Goal: Task Accomplishment & Management: Manage account settings

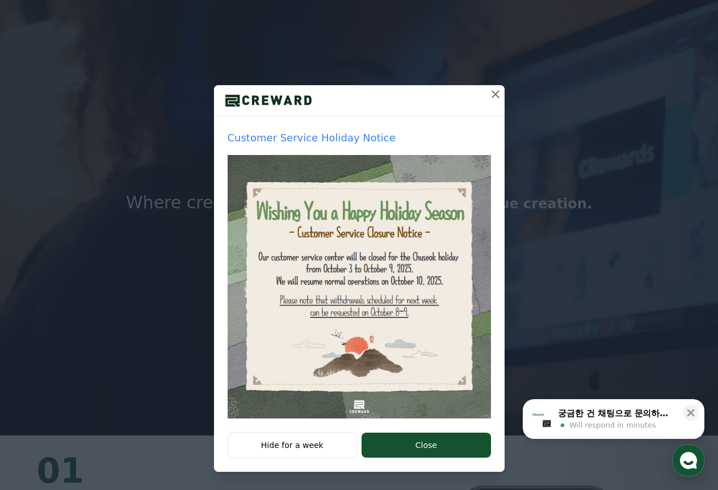
scroll to position [57, 0]
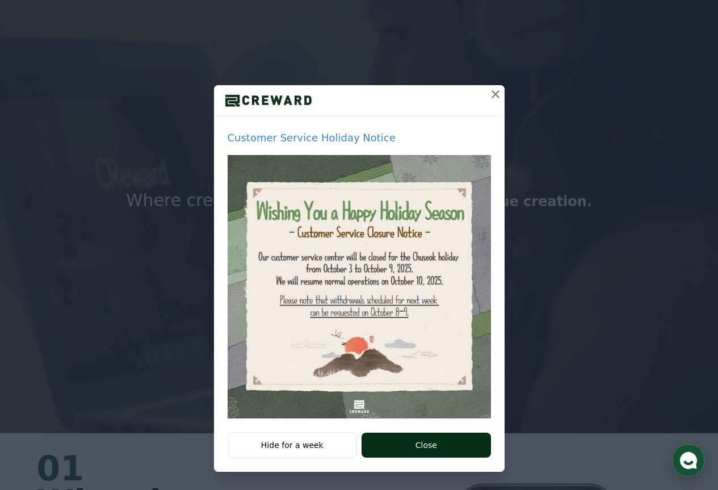
click at [431, 444] on button "Close" at bounding box center [426, 445] width 129 height 25
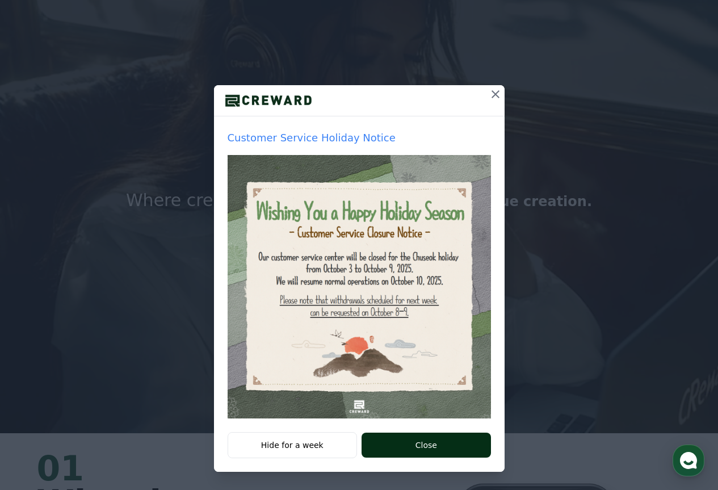
scroll to position [0, 0]
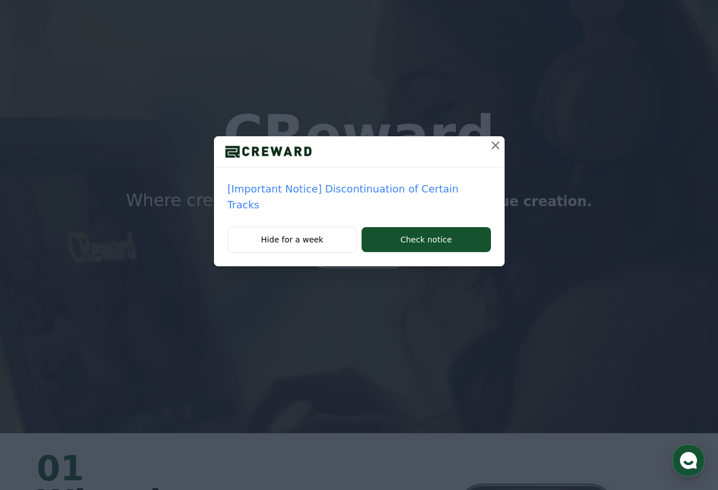
click at [397, 192] on p "[Important Notice] Discontinuation of Certain Tracks" at bounding box center [359, 197] width 263 height 32
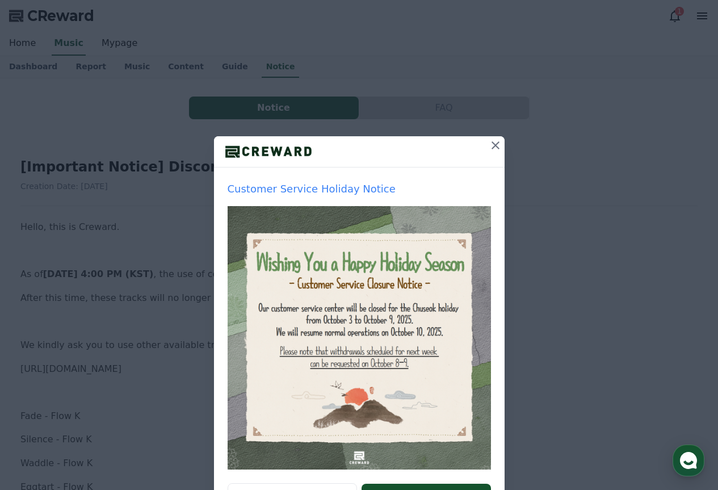
click at [491, 149] on icon at bounding box center [496, 146] width 14 height 14
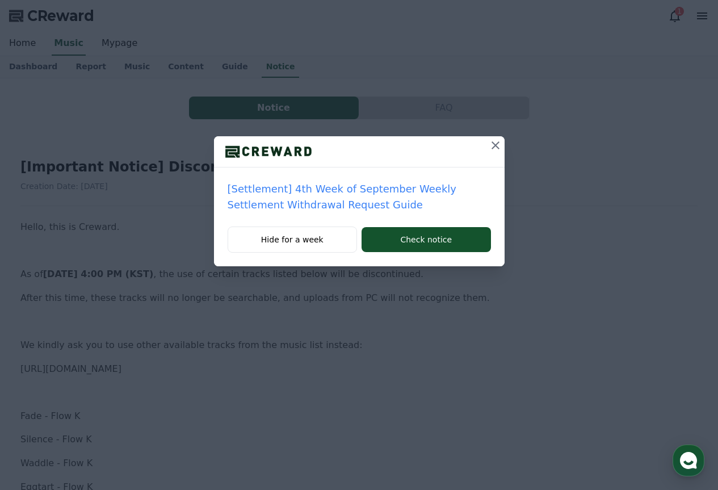
click at [490, 150] on icon at bounding box center [496, 146] width 14 height 14
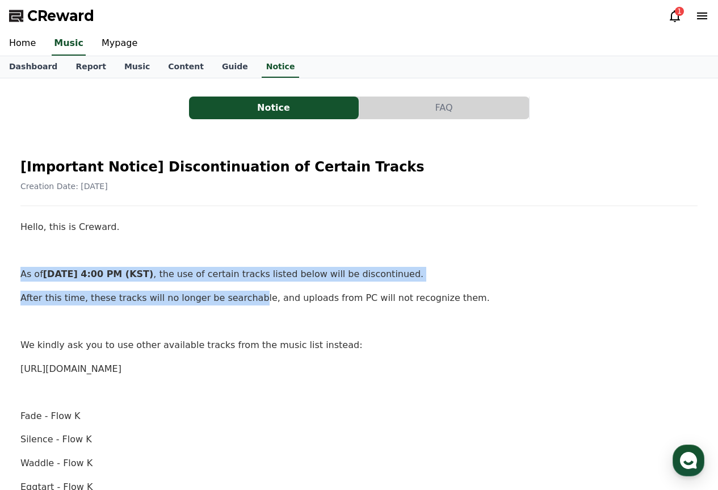
drag, startPoint x: 28, startPoint y: 267, endPoint x: 237, endPoint y: 287, distance: 209.3
click at [237, 270] on p "As of October 2nd, 4:00 PM (KST) , the use of certain tracks listed below will …" at bounding box center [358, 274] width 677 height 15
drag, startPoint x: 203, startPoint y: 279, endPoint x: 254, endPoint y: 302, distance: 55.6
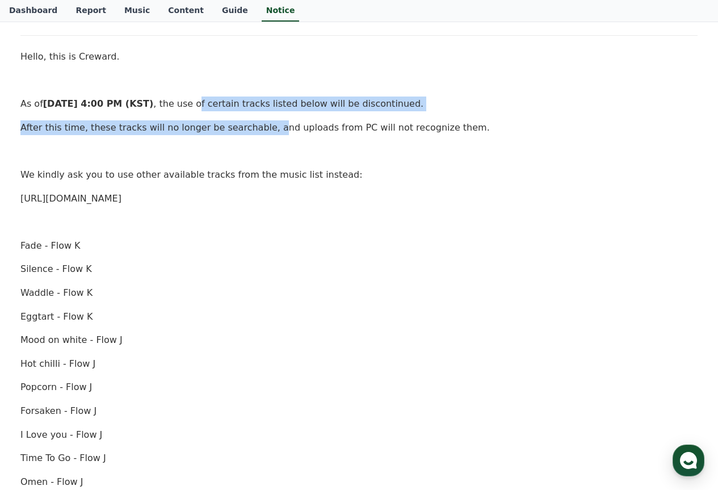
scroll to position [114, 0]
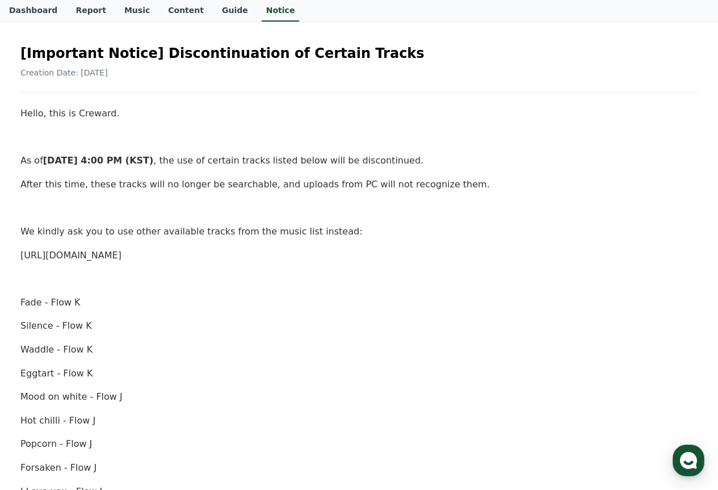
click at [72, 202] on p at bounding box center [358, 207] width 677 height 15
drag, startPoint x: 106, startPoint y: 197, endPoint x: 236, endPoint y: 198, distance: 130.0
drag, startPoint x: 248, startPoint y: 185, endPoint x: 332, endPoint y: 200, distance: 86.1
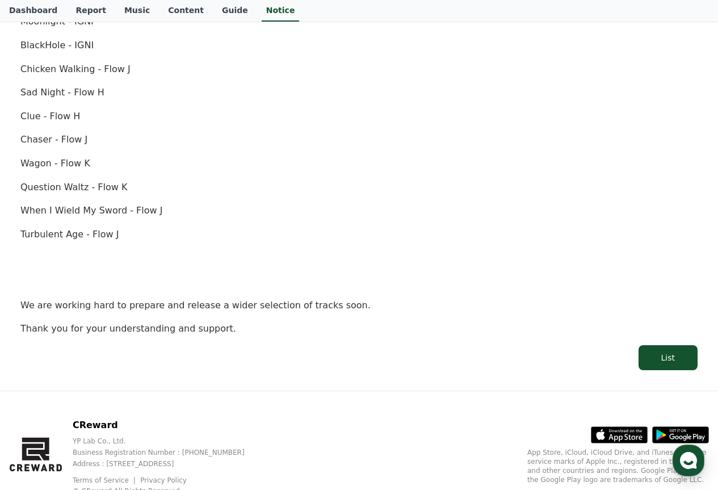
scroll to position [681, 0]
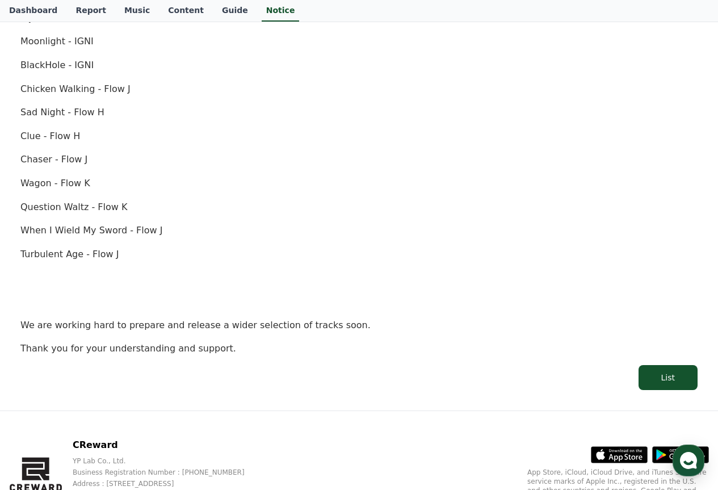
click at [50, 225] on p "When I Wield My Sword - Flow J" at bounding box center [358, 230] width 677 height 15
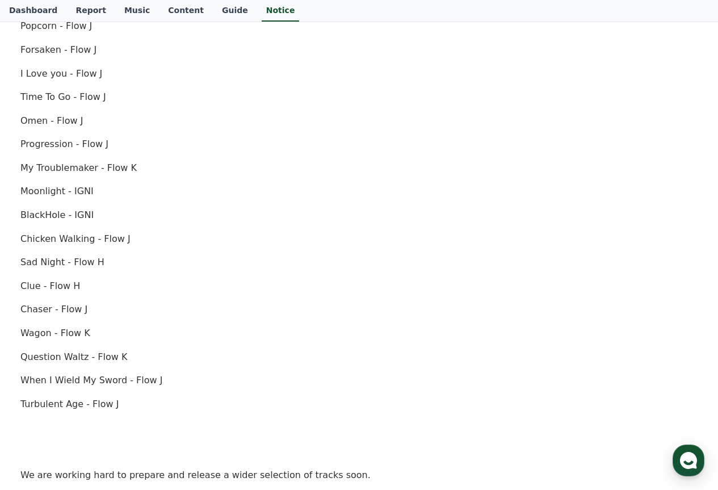
scroll to position [511, 0]
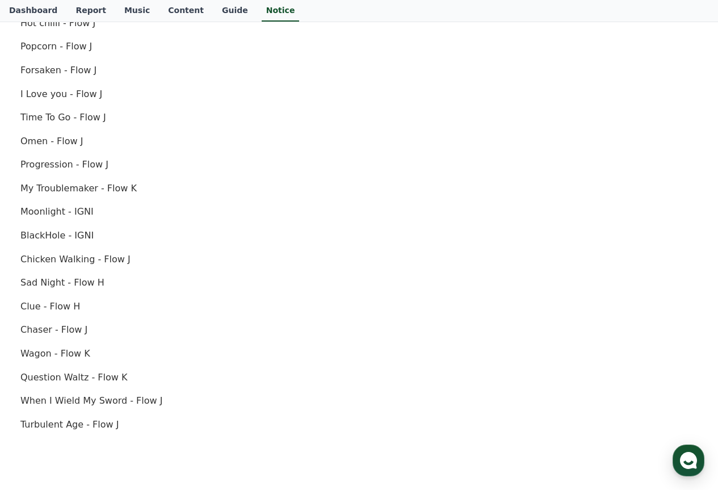
click at [45, 167] on p "Progression - Flow J" at bounding box center [358, 164] width 677 height 15
drag, startPoint x: 104, startPoint y: 166, endPoint x: 64, endPoint y: 161, distance: 41.3
click at [65, 161] on p "Progression - Flow J" at bounding box center [358, 164] width 677 height 15
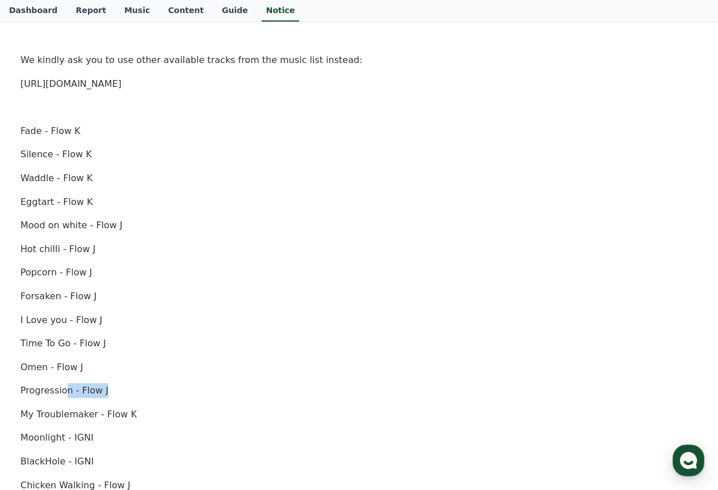
scroll to position [341, 0]
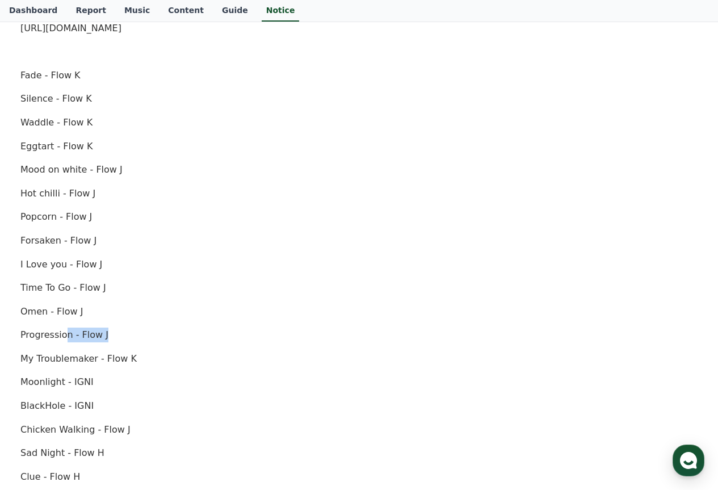
click at [83, 328] on p "Progression - Flow J" at bounding box center [358, 335] width 677 height 15
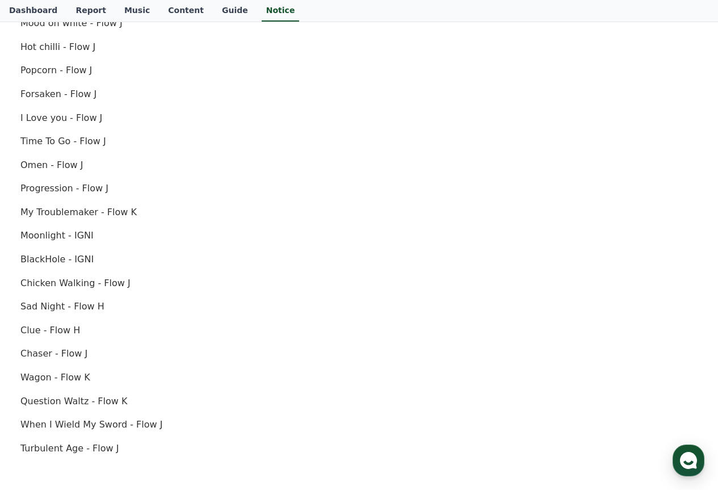
scroll to position [397, 0]
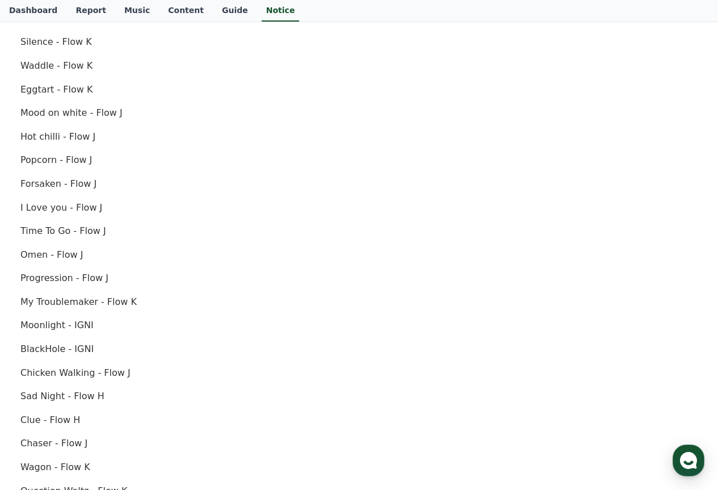
click at [53, 274] on p "Progression - Flow J" at bounding box center [358, 278] width 677 height 15
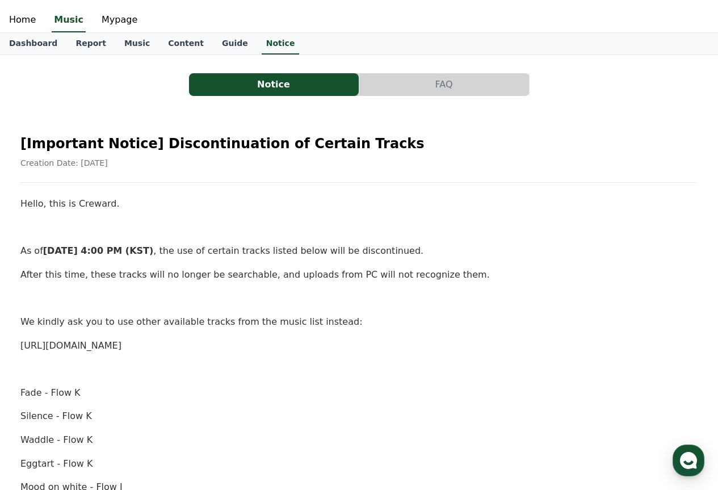
scroll to position [0, 0]
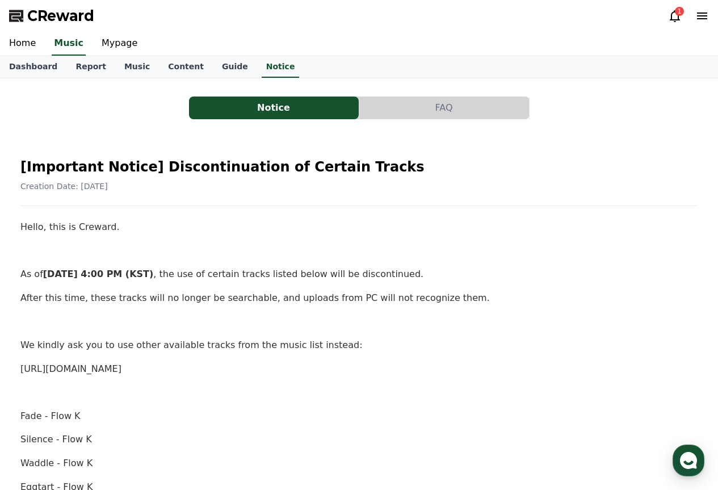
click at [678, 12] on div "1" at bounding box center [679, 11] width 9 height 9
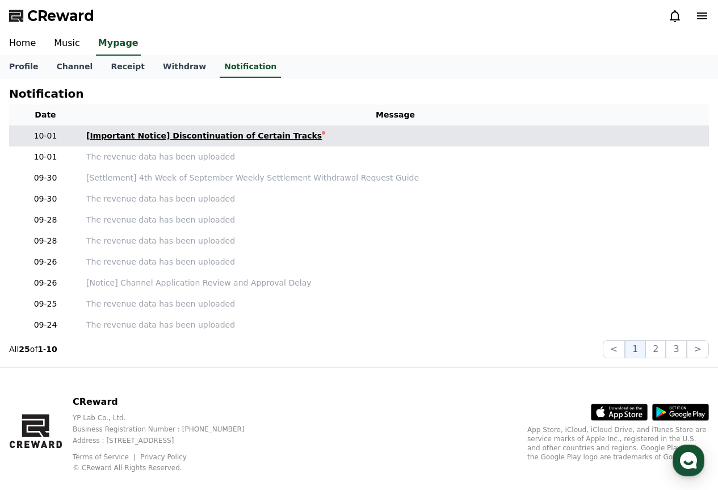
click at [349, 140] on link "[Important Notice] Discontinuation of Certain Tracks" at bounding box center [395, 136] width 618 height 12
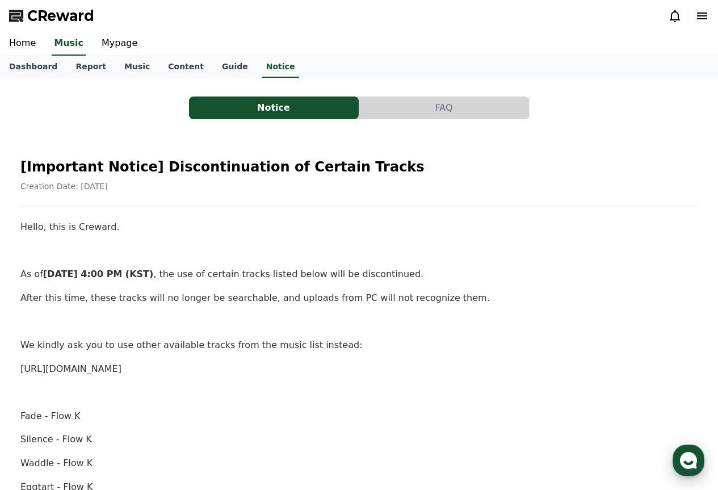
click at [687, 459] on use "button" at bounding box center [688, 460] width 17 height 17
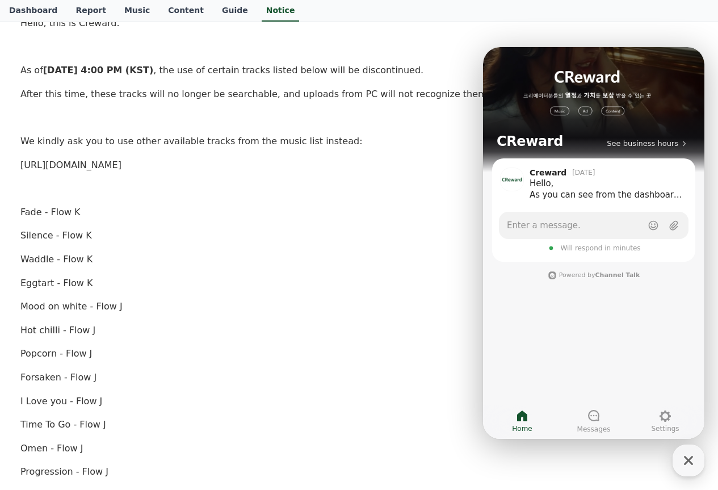
scroll to position [227, 0]
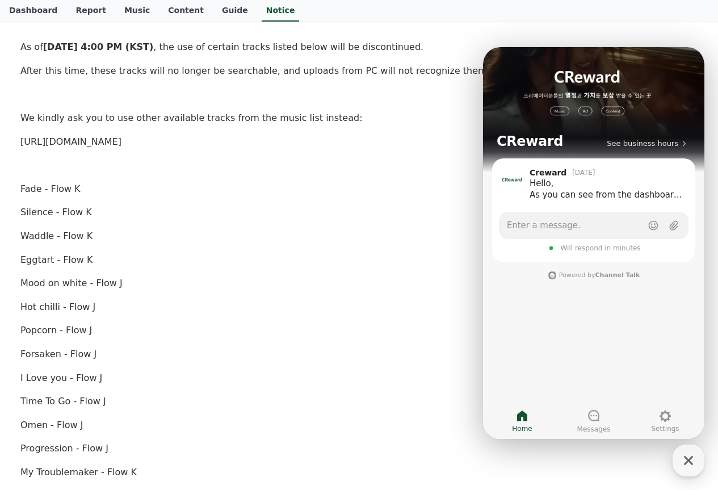
click at [115, 138] on link "https://creward.net/music/list/public" at bounding box center [70, 141] width 101 height 11
click at [693, 28] on p at bounding box center [358, 23] width 677 height 15
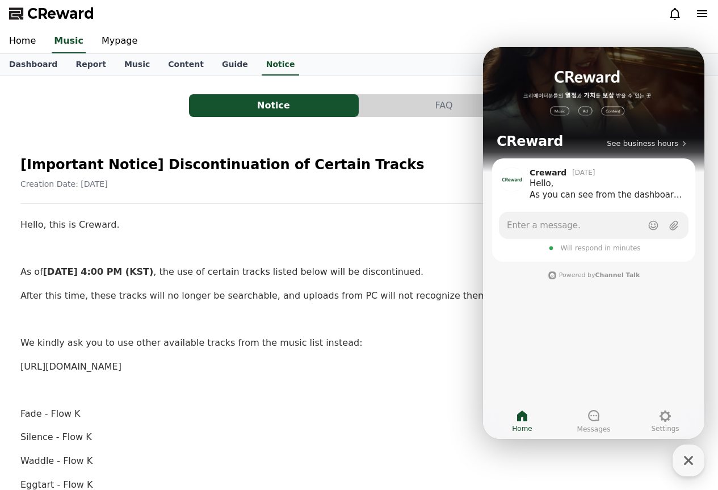
scroll to position [0, 0]
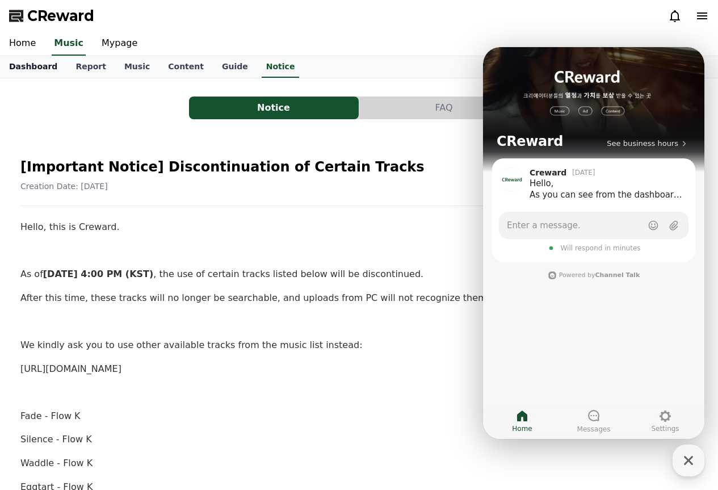
click at [36, 66] on link "Dashboard" at bounding box center [33, 67] width 66 height 22
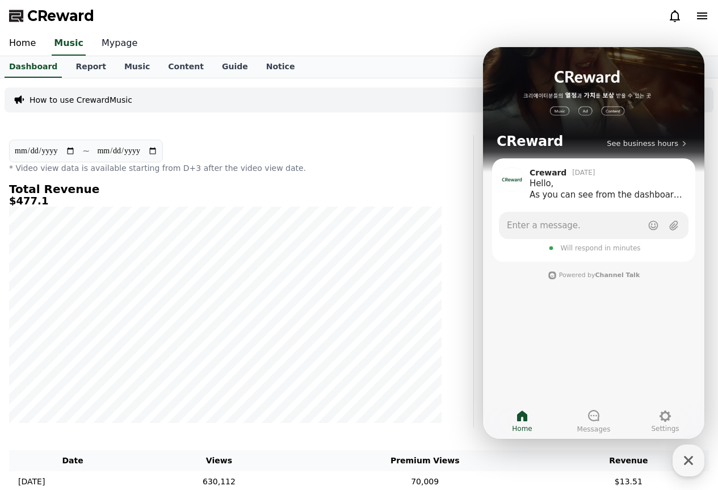
click at [99, 42] on link "Mypage" at bounding box center [120, 44] width 54 height 24
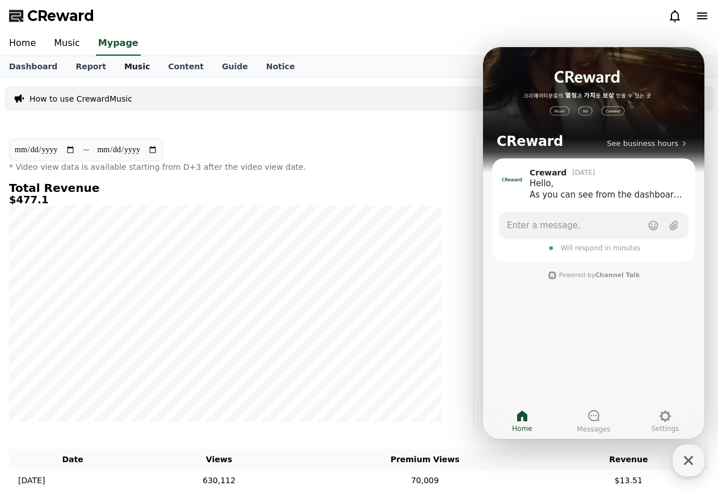
select select "**********"
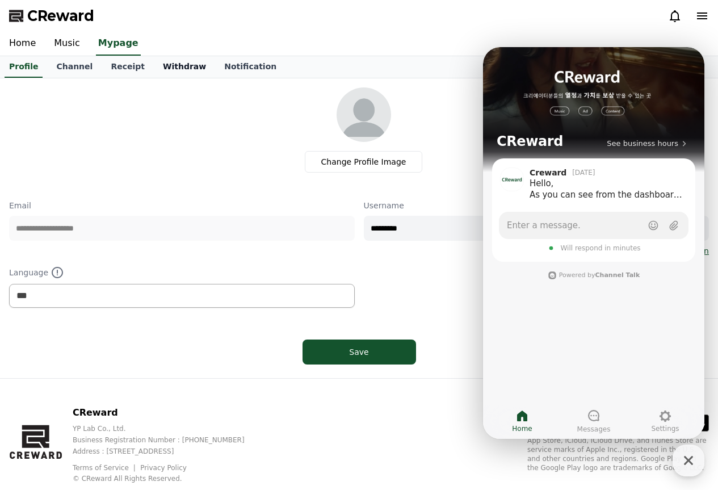
click at [157, 65] on link "Withdraw" at bounding box center [184, 67] width 61 height 22
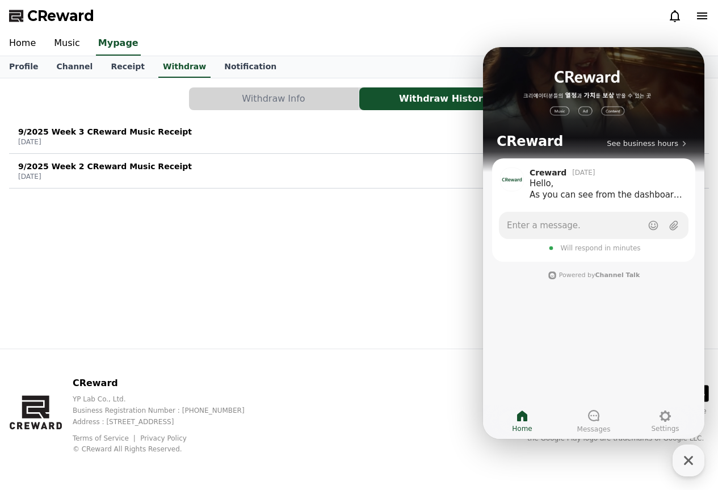
click at [317, 98] on button "Withdraw Info" at bounding box center [274, 98] width 170 height 23
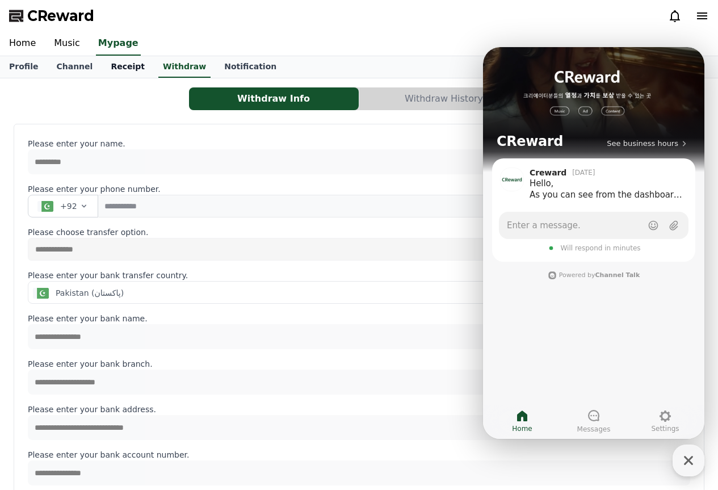
click at [120, 66] on link "Receipt" at bounding box center [128, 67] width 52 height 22
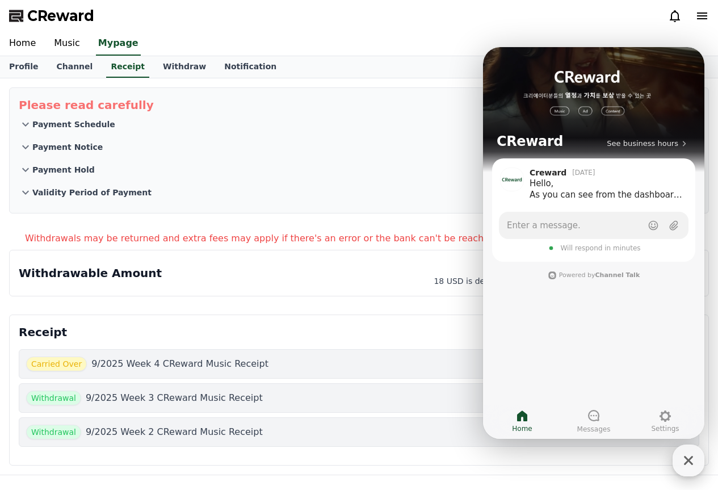
click at [695, 454] on icon "button" at bounding box center [688, 460] width 20 height 20
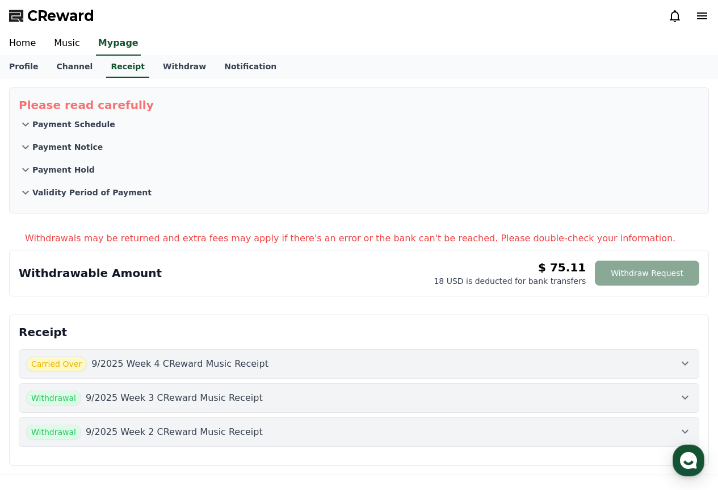
click at [301, 362] on div "Carried Over 9/2025 Week 4 CReward Music Receipt" at bounding box center [359, 364] width 666 height 15
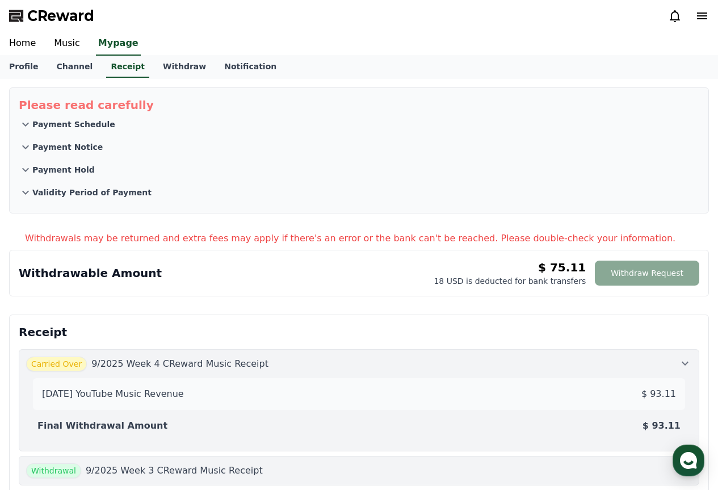
click at [55, 364] on span "Carried Over" at bounding box center [56, 364] width 61 height 15
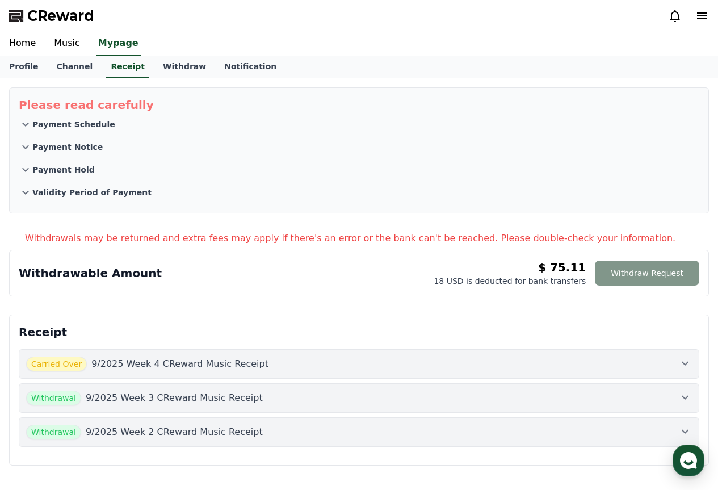
click at [668, 267] on button "Withdraw Request" at bounding box center [647, 273] width 104 height 25
click at [317, 276] on div "Withdrawable Amount $ 75.11 18 USD is deducted for bank transfers Withdraw Requ…" at bounding box center [359, 272] width 681 height 27
click at [148, 79] on div "Please read carefully Payment Schedule Payment Notice Payment Hold Validity Per…" at bounding box center [359, 276] width 718 height 396
click at [176, 67] on link "Withdraw" at bounding box center [184, 67] width 61 height 22
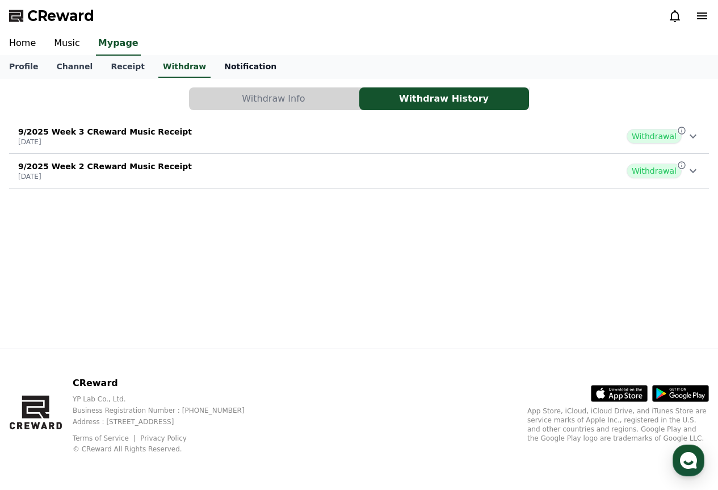
click at [235, 69] on link "Notification" at bounding box center [250, 67] width 70 height 22
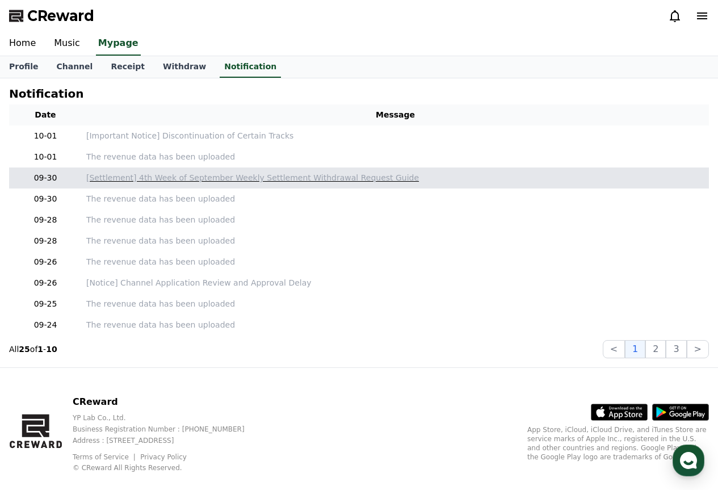
click at [262, 172] on p "[Settlement] 4th Week of September Weekly Settlement Withdrawal Request Guide" at bounding box center [395, 178] width 618 height 12
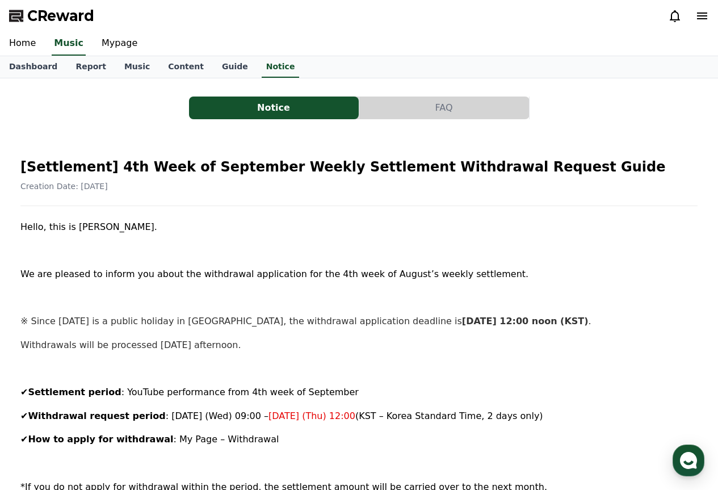
click at [447, 117] on button "FAQ" at bounding box center [444, 108] width 170 height 23
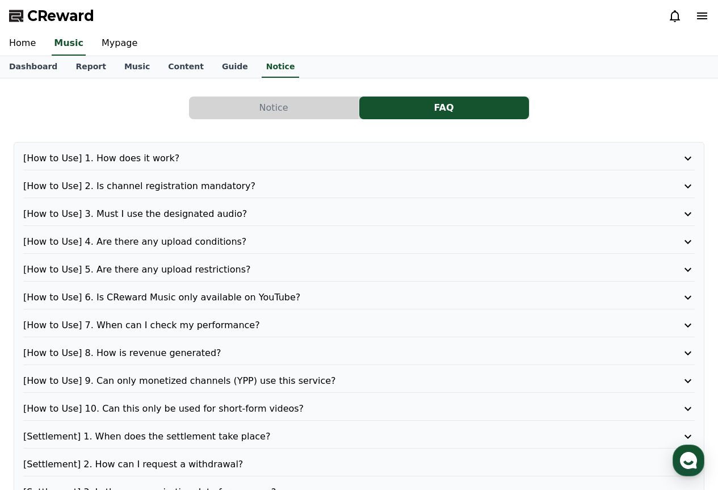
click at [324, 100] on button "Notice" at bounding box center [274, 108] width 170 height 23
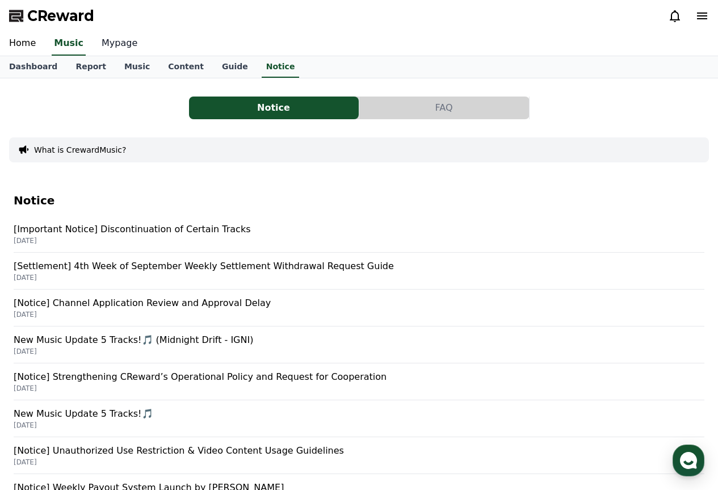
click at [108, 43] on link "Mypage" at bounding box center [120, 44] width 54 height 24
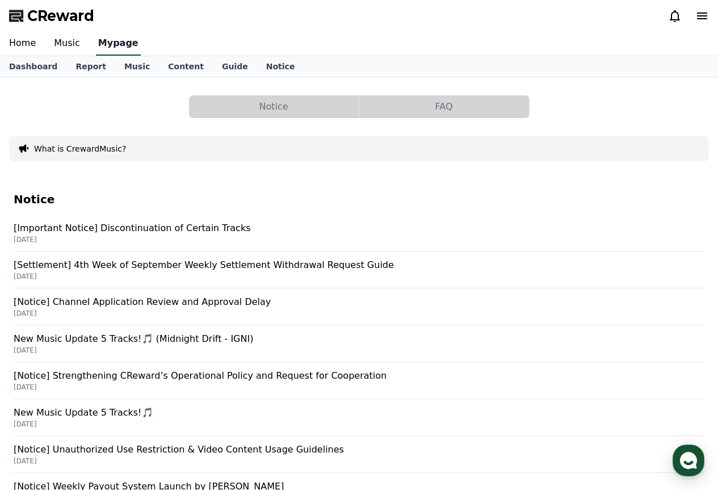
select select "**********"
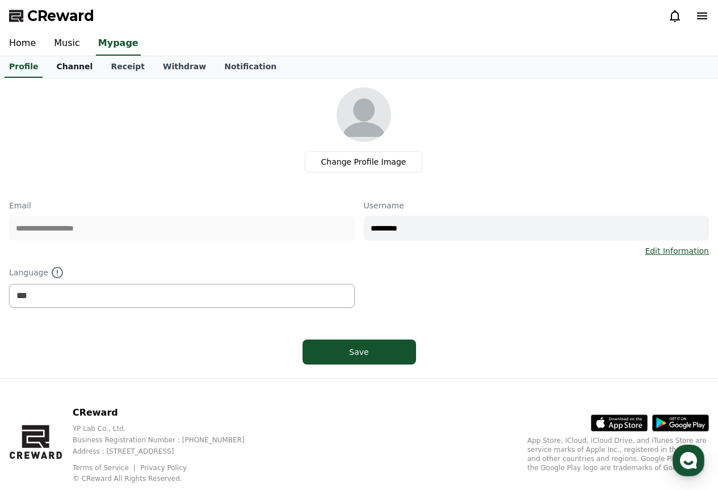
click at [69, 61] on link "Channel" at bounding box center [74, 67] width 54 height 22
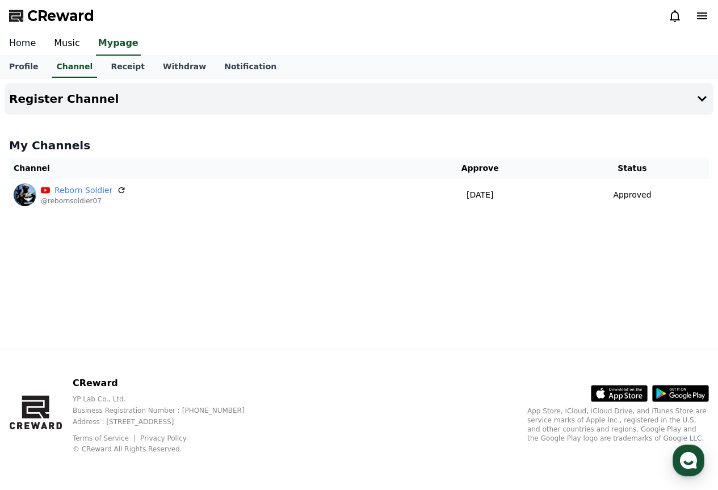
click at [18, 48] on link "Home" at bounding box center [22, 44] width 45 height 24
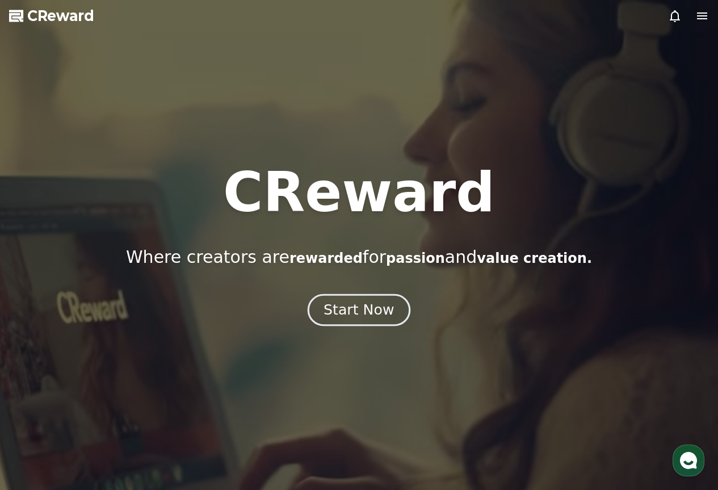
click at [341, 320] on button "Start Now" at bounding box center [359, 310] width 103 height 32
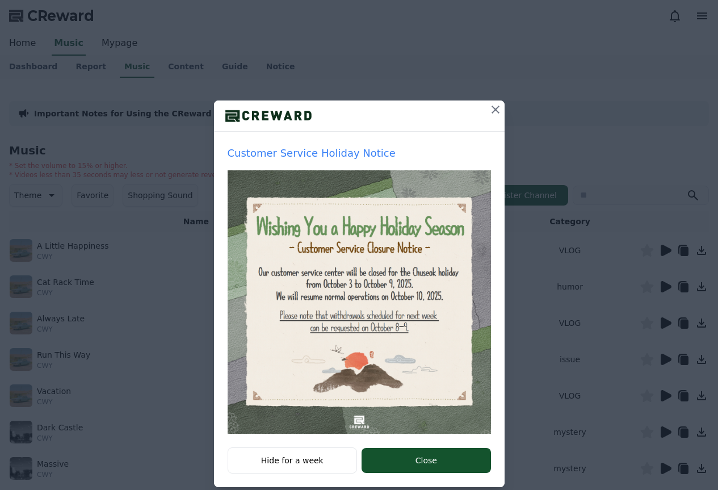
scroll to position [51, 0]
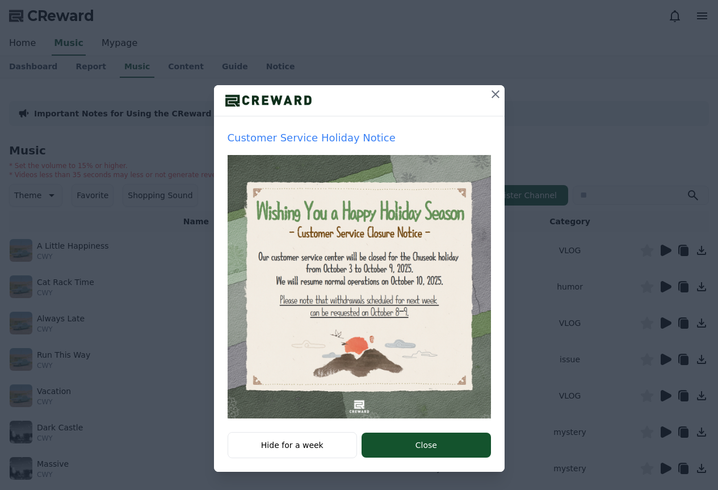
click at [489, 90] on icon at bounding box center [496, 94] width 14 height 14
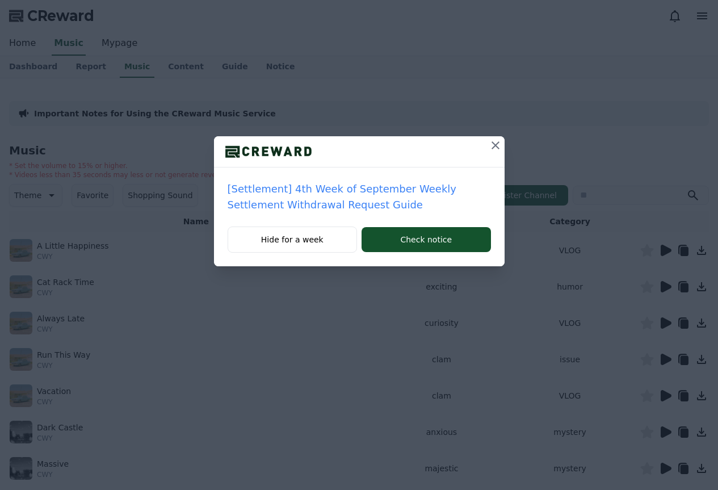
click at [494, 139] on icon at bounding box center [496, 146] width 14 height 14
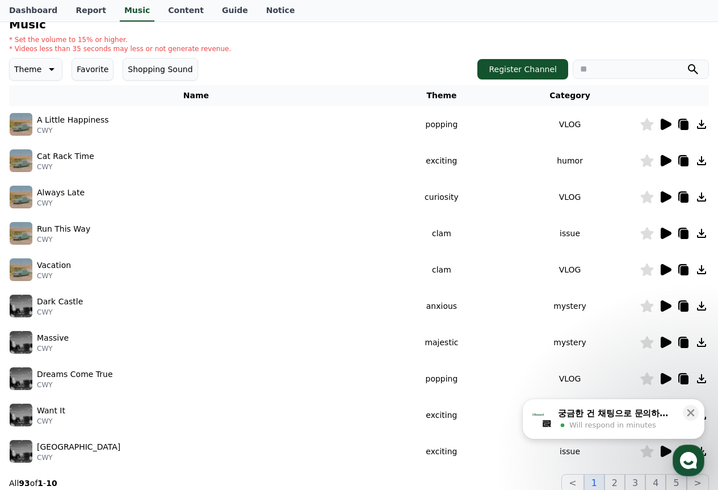
scroll to position [279, 0]
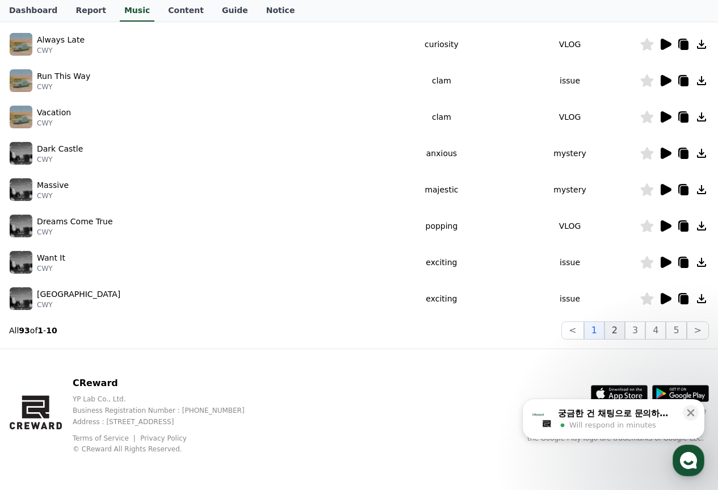
click at [622, 330] on button "2" at bounding box center [615, 330] width 20 height 18
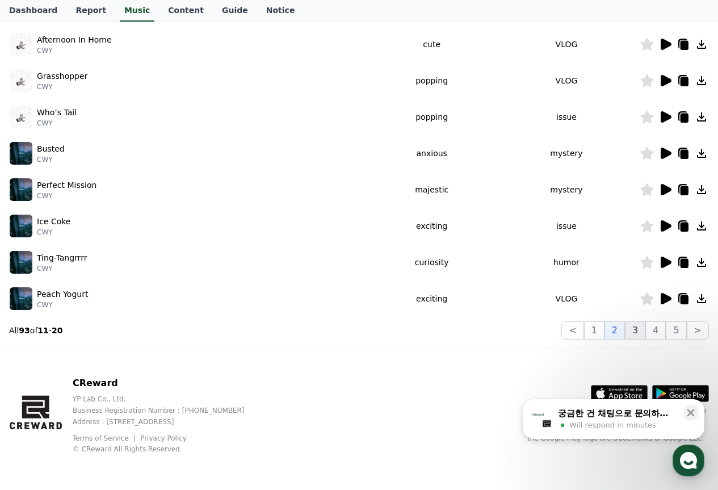
click at [642, 328] on button "3" at bounding box center [635, 330] width 20 height 18
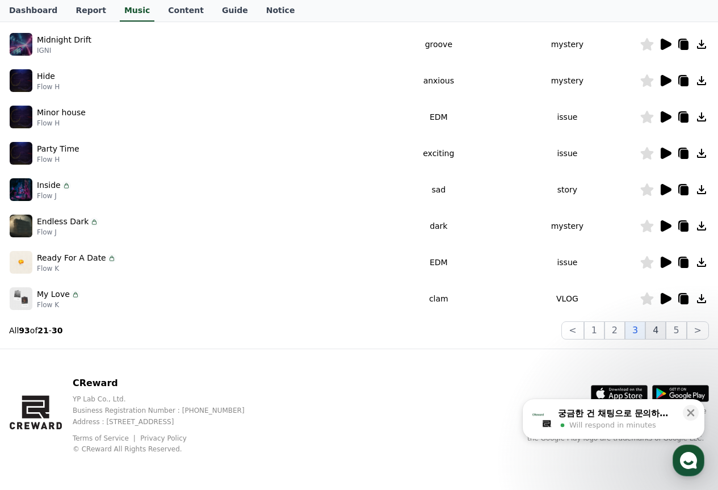
click at [659, 327] on button "4" at bounding box center [655, 330] width 20 height 18
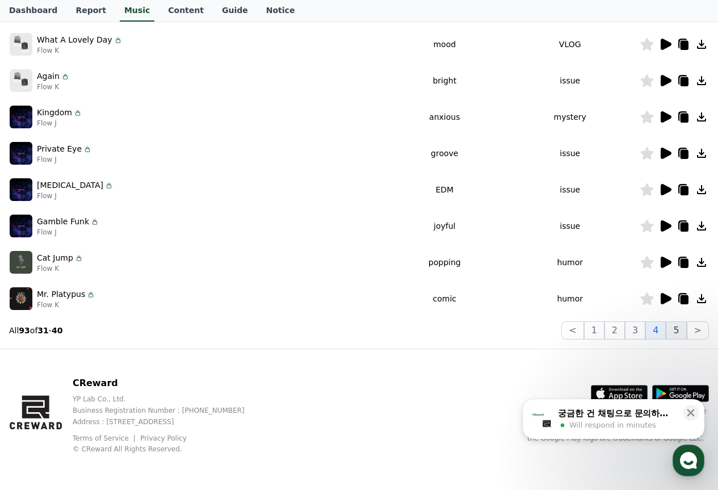
click at [680, 327] on button "5" at bounding box center [676, 330] width 20 height 18
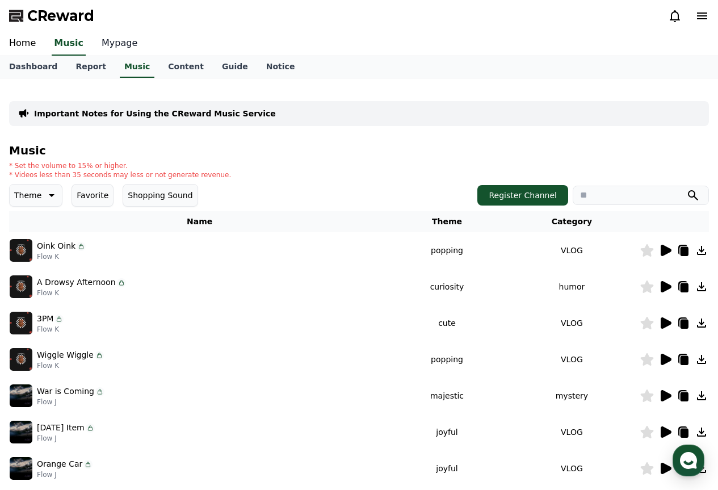
click at [107, 39] on link "Mypage" at bounding box center [120, 44] width 54 height 24
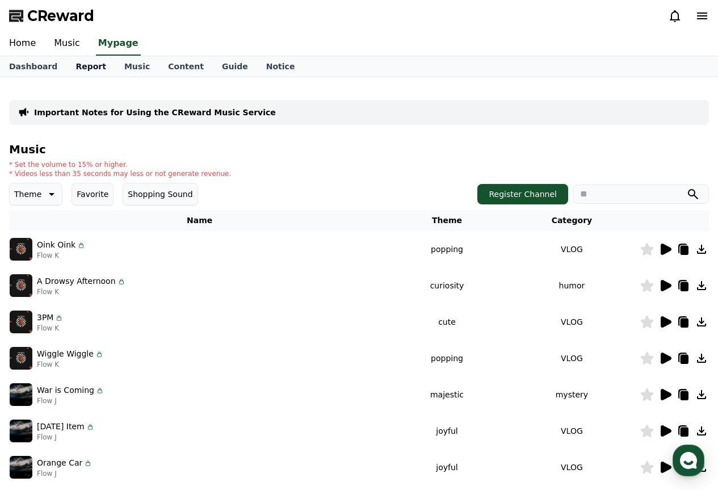
click at [78, 61] on link "Report" at bounding box center [90, 66] width 49 height 20
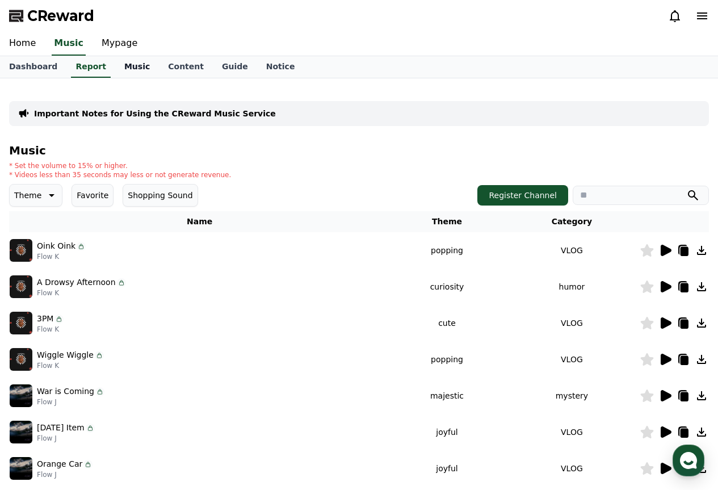
click at [125, 67] on link "Music" at bounding box center [137, 67] width 44 height 22
click at [110, 39] on link "Mypage" at bounding box center [120, 44] width 54 height 24
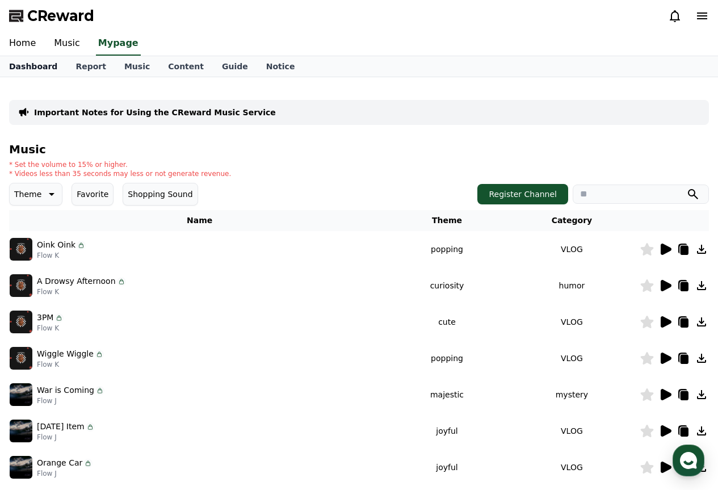
click at [33, 61] on link "Dashboard" at bounding box center [33, 66] width 66 height 20
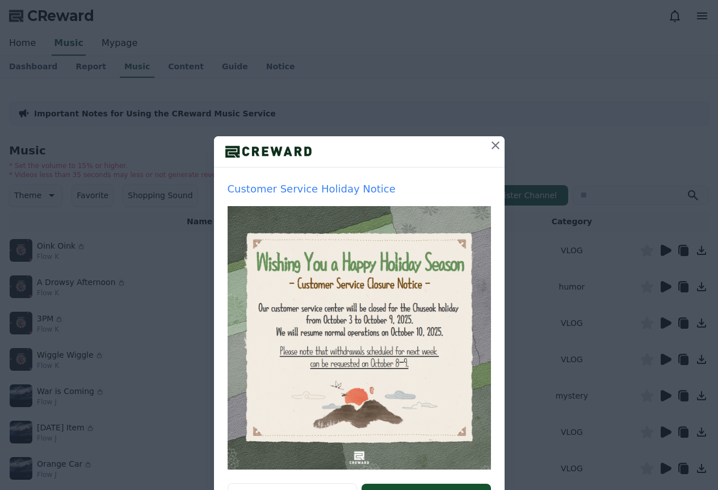
click at [0, 0] on div "CReward Home Music Mypage Dashboard Report Music Content Guide Notice Important…" at bounding box center [0, 0] width 0 height 0
click at [489, 147] on icon at bounding box center [496, 146] width 14 height 14
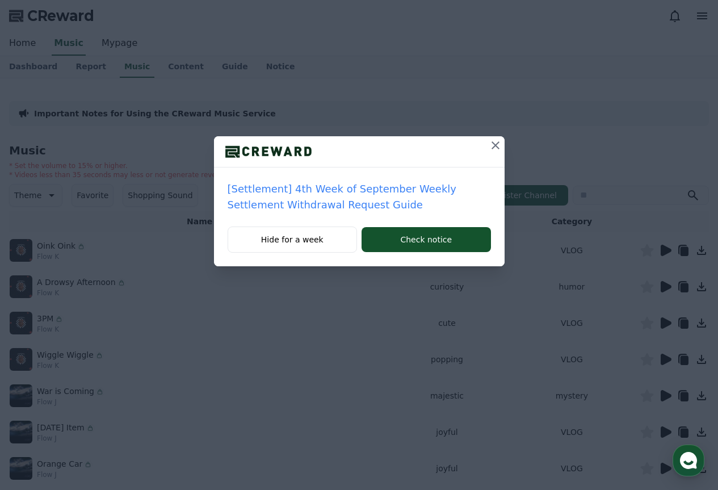
click at [492, 145] on icon at bounding box center [496, 146] width 14 height 14
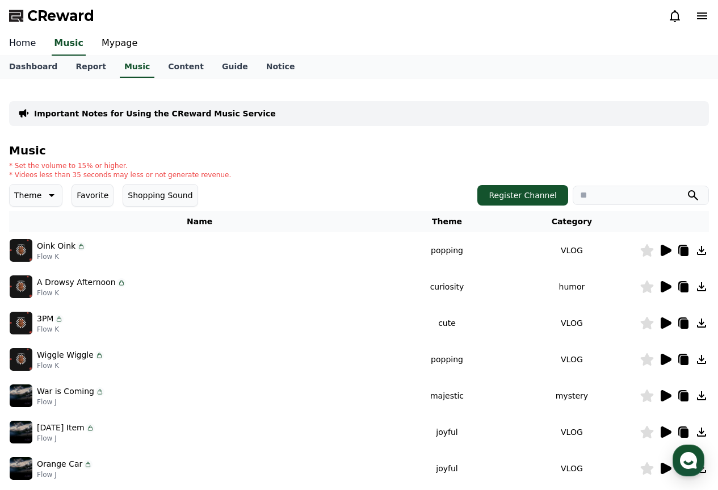
click at [12, 49] on link "Home" at bounding box center [22, 44] width 45 height 24
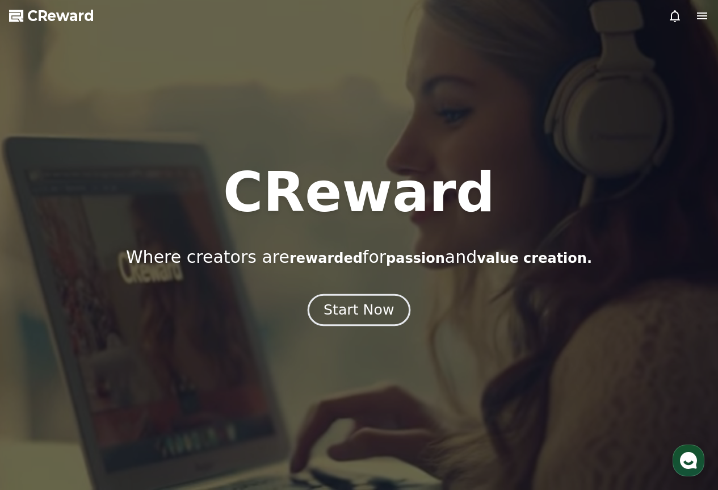
click at [344, 320] on button "Start Now" at bounding box center [359, 310] width 103 height 32
